Goal: Task Accomplishment & Management: Use online tool/utility

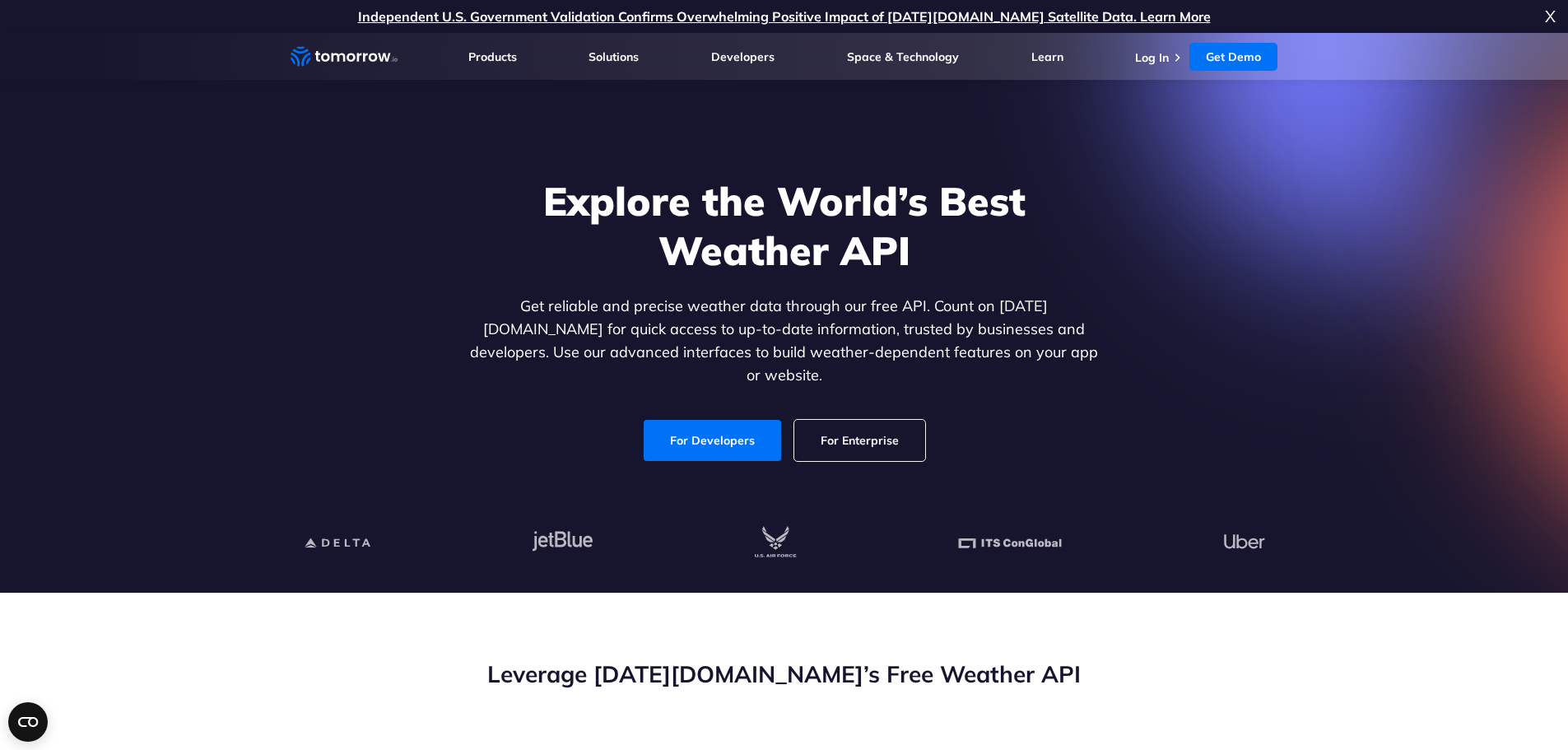
click at [717, 424] on link "For Developers" at bounding box center [712, 441] width 137 height 41
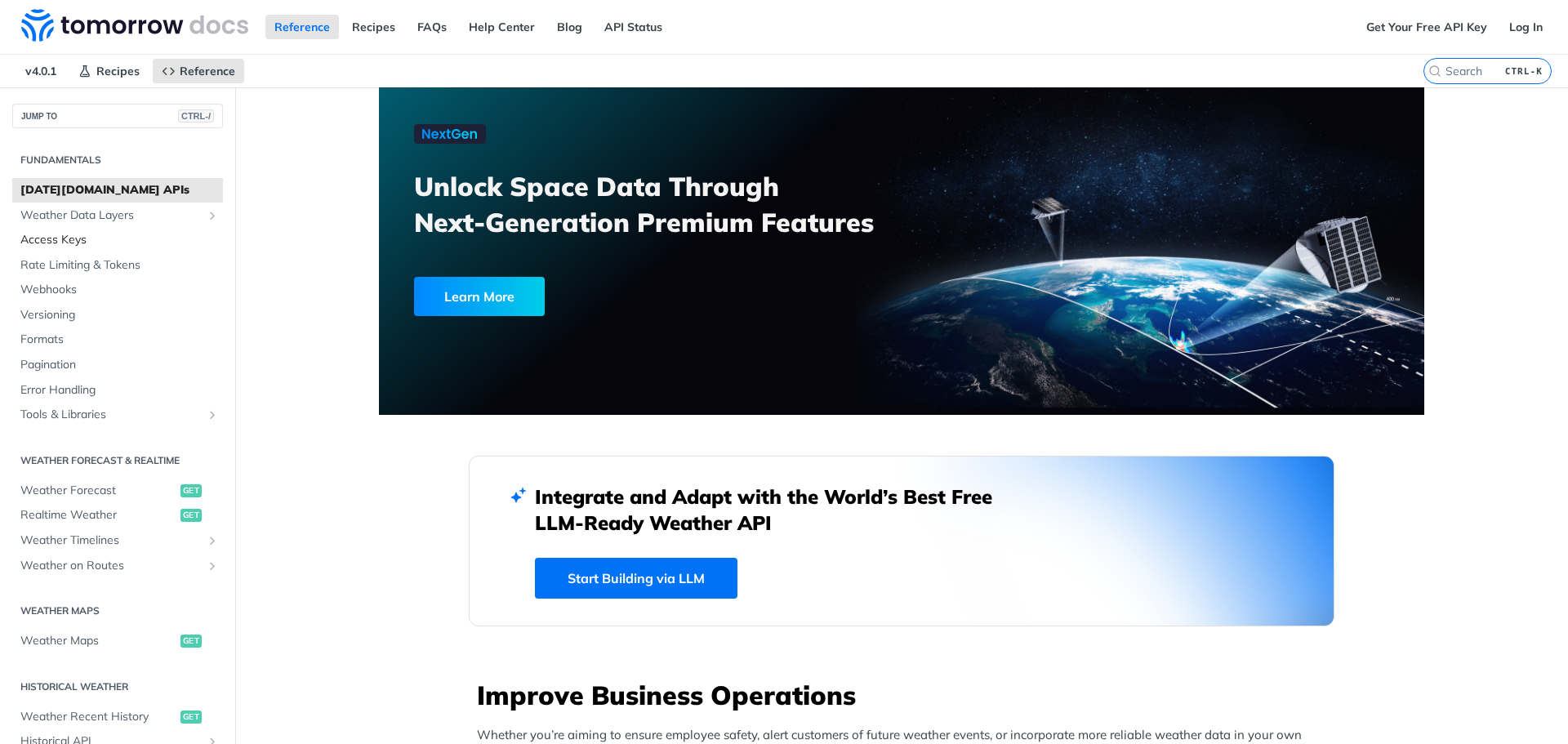
click at [59, 240] on span "Access Keys" at bounding box center [119, 240] width 199 height 16
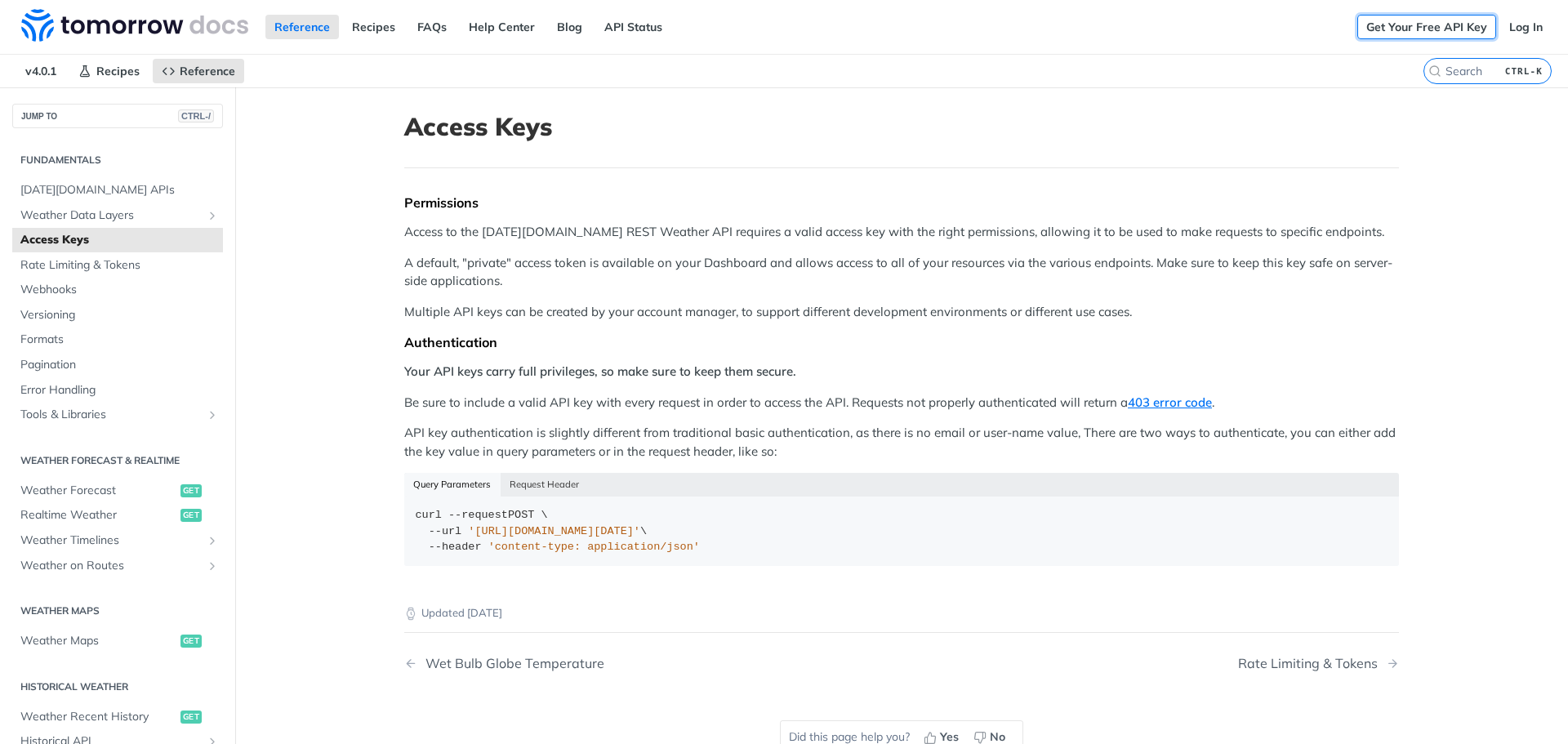
click at [1409, 29] on link "Get Your Free API Key" at bounding box center [1427, 27] width 139 height 25
